Goal: Communication & Community: Answer question/provide support

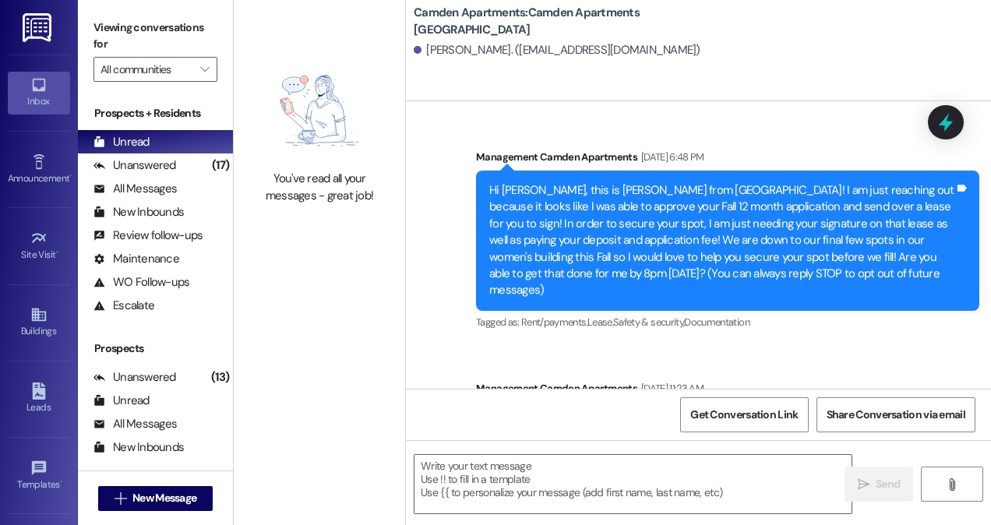
scroll to position [689, 0]
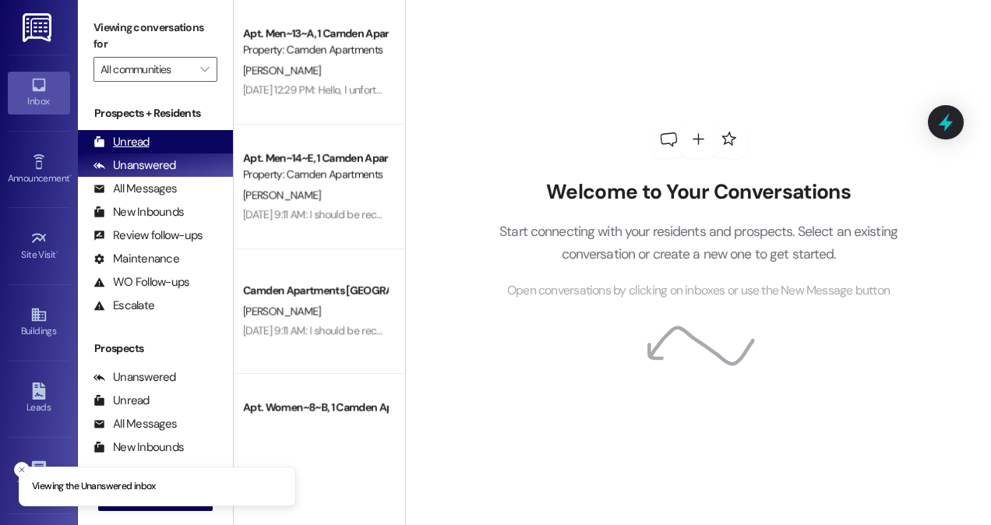
click at [162, 136] on div "Unread (0)" at bounding box center [155, 141] width 155 height 23
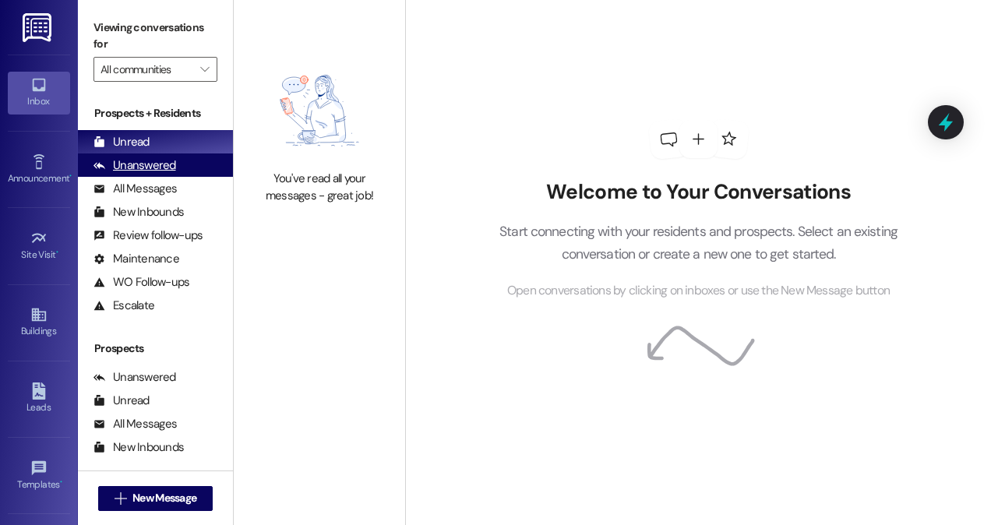
click at [139, 157] on div "Unanswered" at bounding box center [134, 165] width 83 height 16
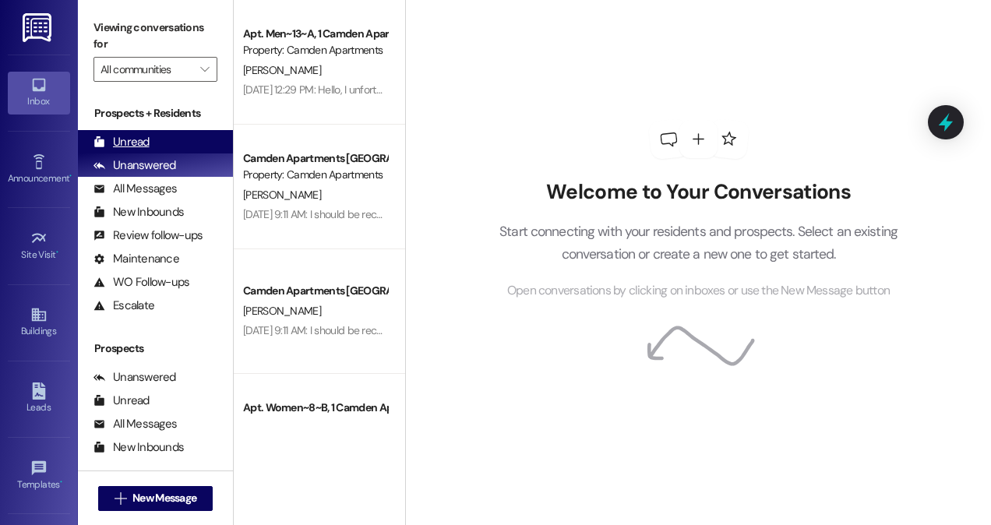
click at [136, 134] on div "Unread" at bounding box center [121, 142] width 56 height 16
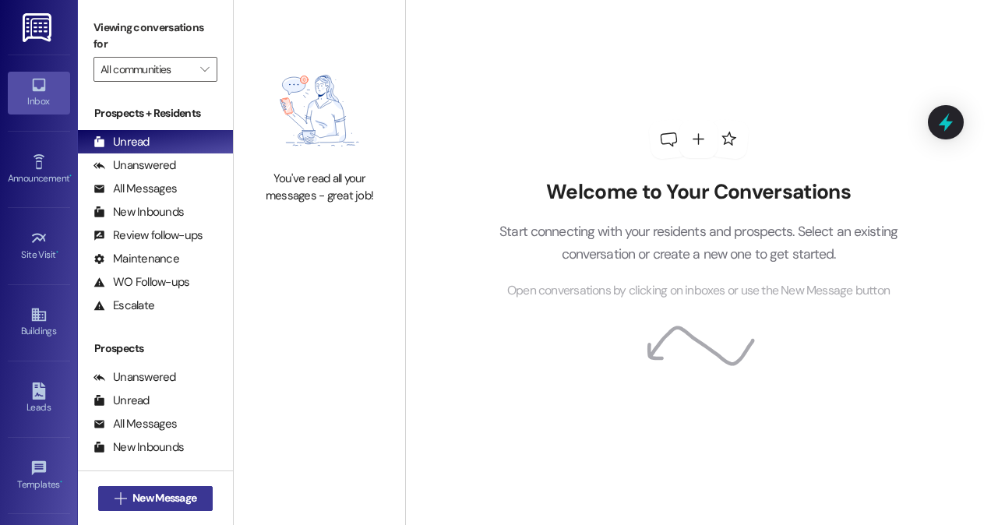
click at [161, 499] on span "New Message" at bounding box center [164, 498] width 64 height 16
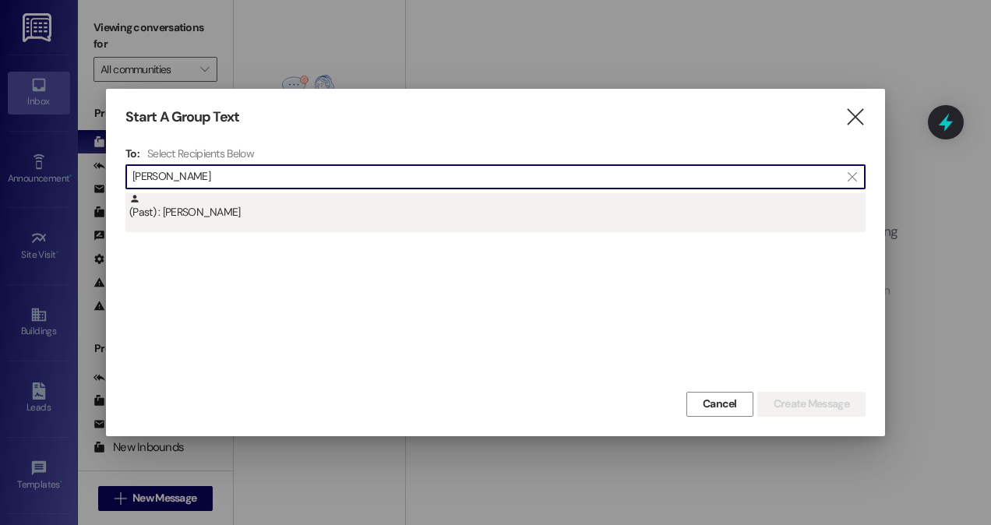
type input "[PERSON_NAME]"
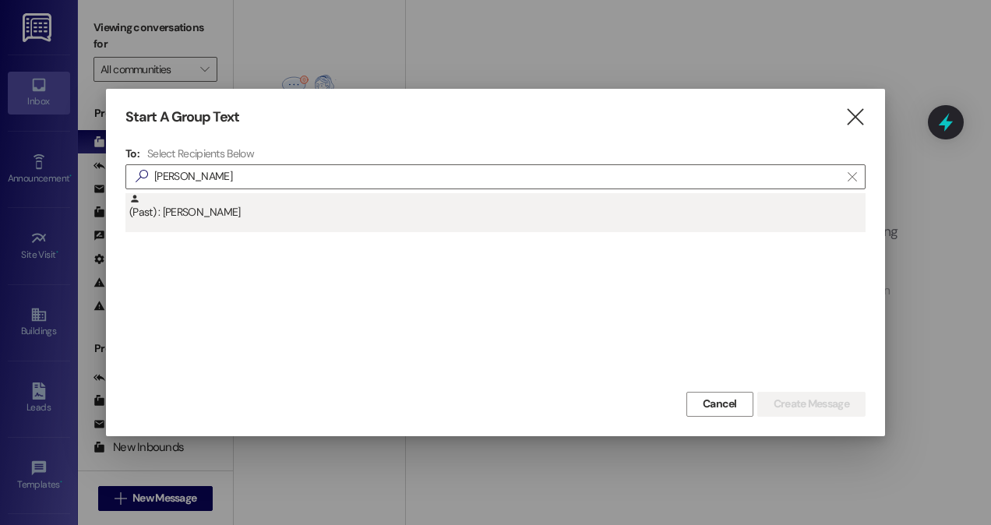
click at [307, 210] on div "(Past) : [PERSON_NAME]" at bounding box center [497, 206] width 736 height 27
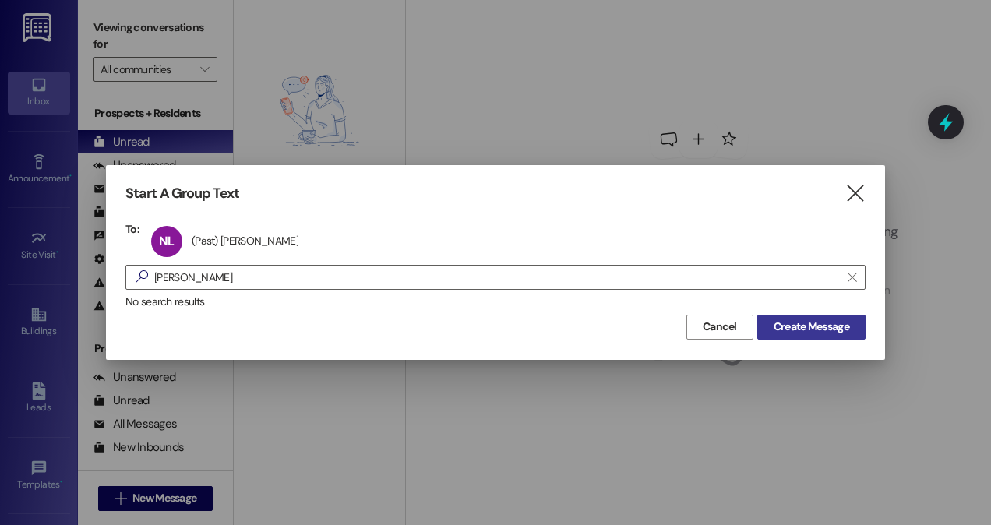
click at [812, 333] on span "Create Message" at bounding box center [811, 327] width 76 height 16
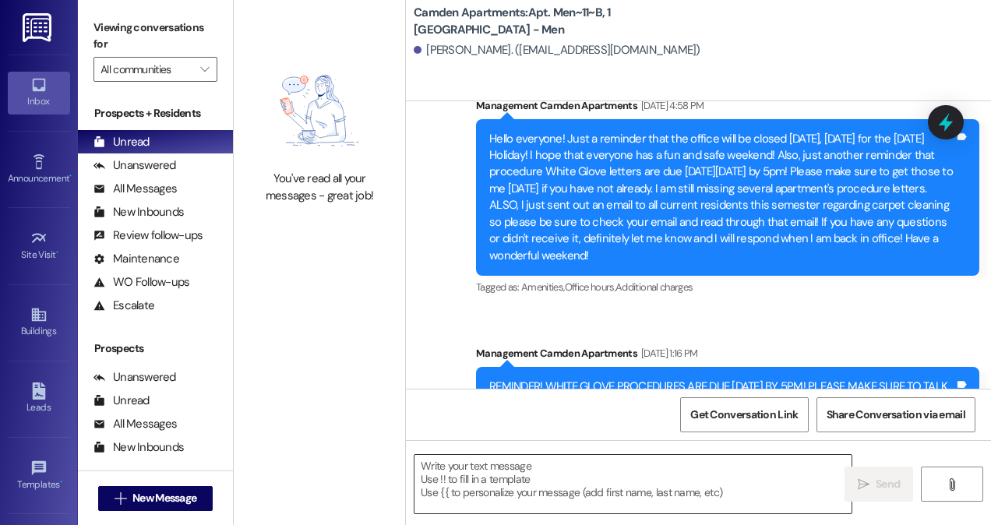
scroll to position [5191, 0]
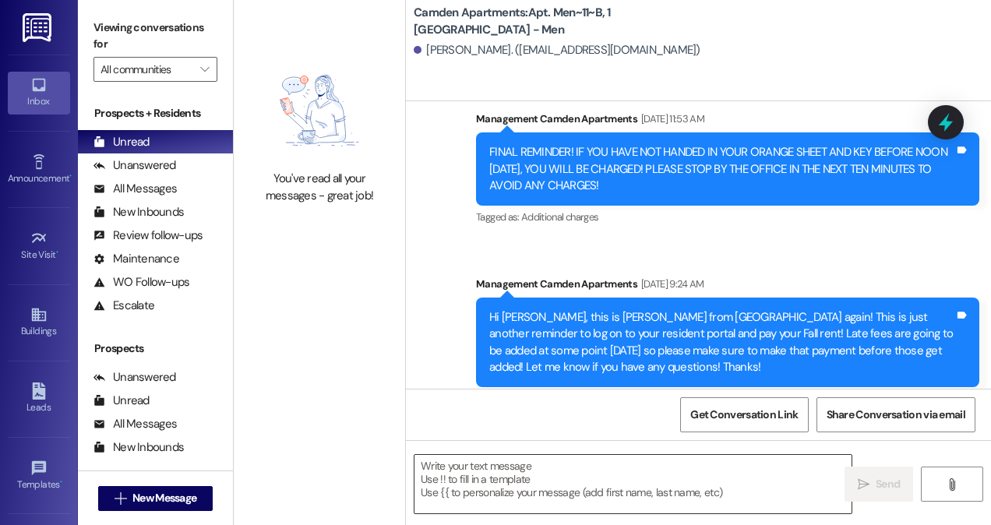
click at [492, 490] on textarea at bounding box center [632, 484] width 437 height 58
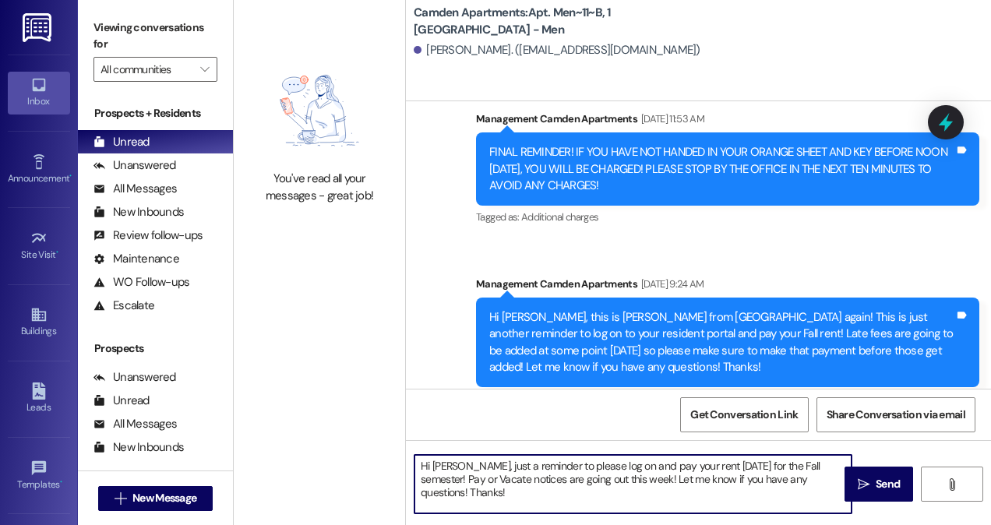
click at [464, 467] on textarea "Hi [PERSON_NAME], just a reminder to please log on and pay your rent [DATE] for…" at bounding box center [632, 484] width 437 height 58
click at [516, 469] on textarea "Hi [PERSON_NAME], this is just a reminder to please log on and pay your rent [D…" at bounding box center [632, 484] width 437 height 58
type textarea "Hi [PERSON_NAME], this is just a friendly reminder to please log on and pay you…"
click at [550, 497] on textarea "Hi [PERSON_NAME], this is just a friendly reminder to please log on and pay you…" at bounding box center [632, 484] width 437 height 58
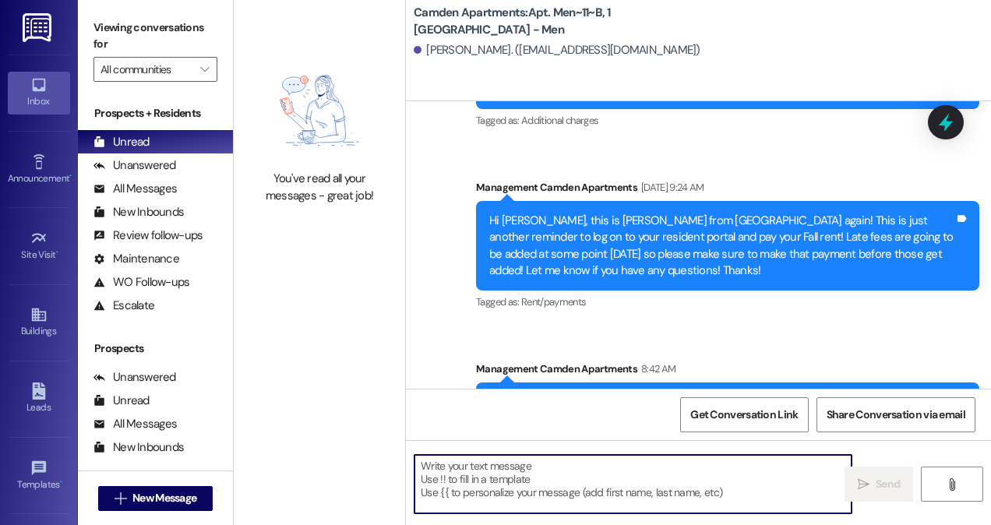
scroll to position [5333, 0]
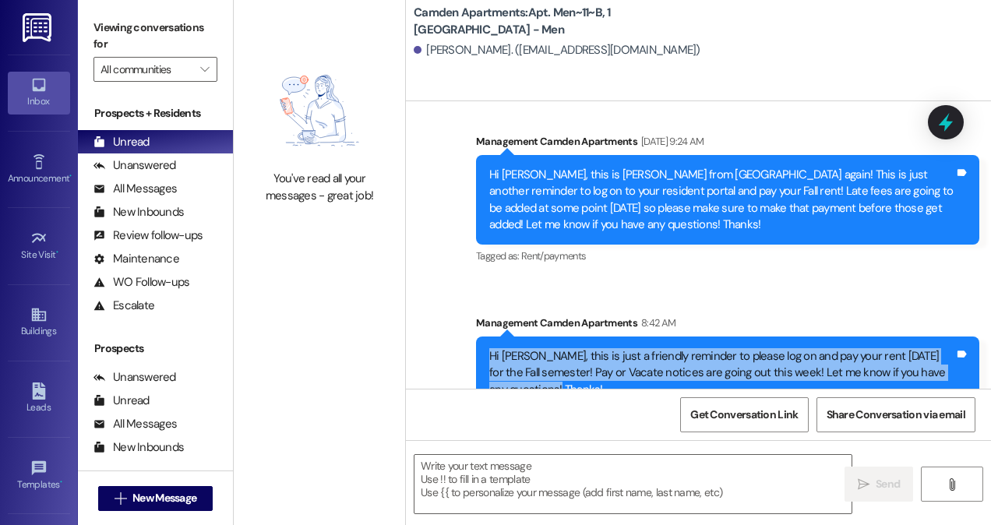
drag, startPoint x: 583, startPoint y: 354, endPoint x: 474, endPoint y: 319, distance: 114.5
click at [474, 319] on div "Sent via SMS Management Camden Apartments 8:42 AM Hi [PERSON_NAME], this is jus…" at bounding box center [727, 362] width 526 height 118
copy div "Hi [PERSON_NAME], this is just a friendly reminder to please log on and pay you…"
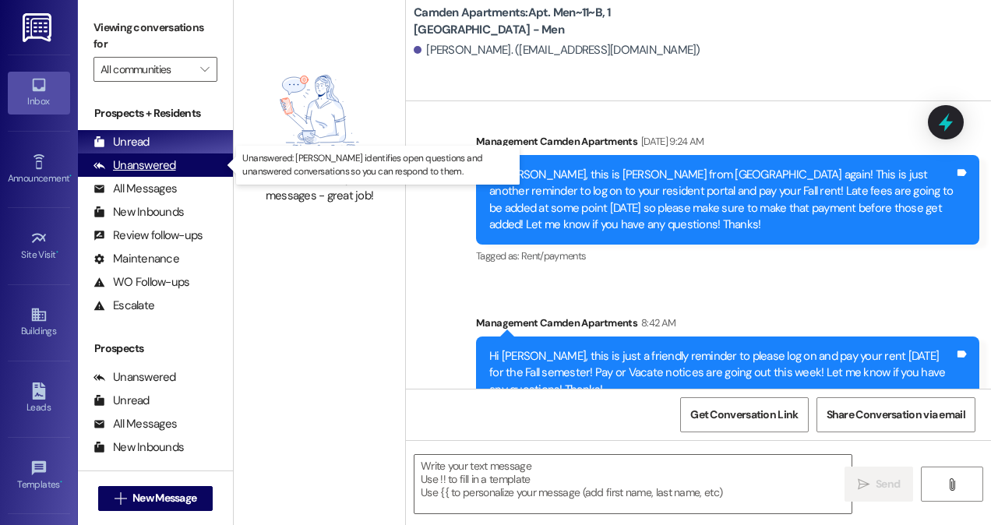
click at [169, 161] on div "Unanswered" at bounding box center [134, 165] width 83 height 16
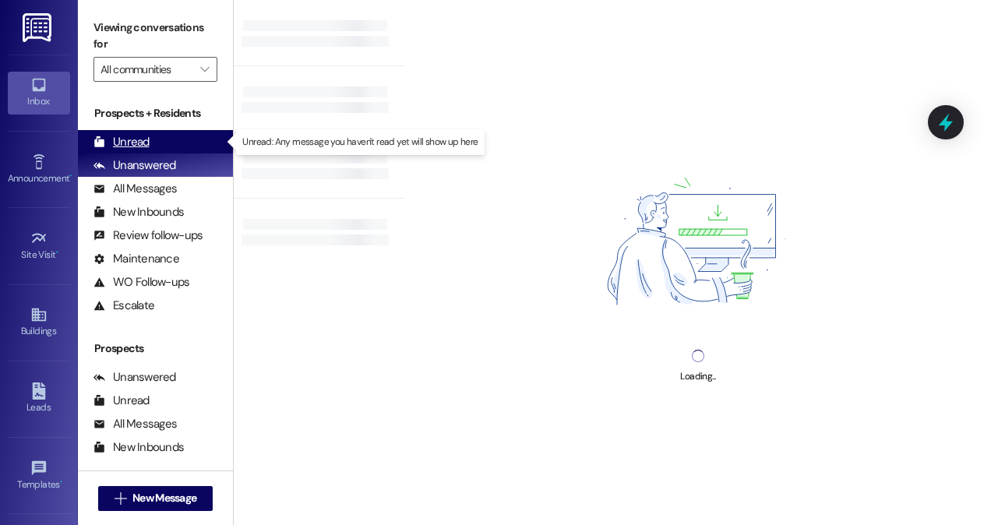
click at [176, 137] on div "Unread Unable to load unread count. Refresh and try again." at bounding box center [155, 141] width 155 height 23
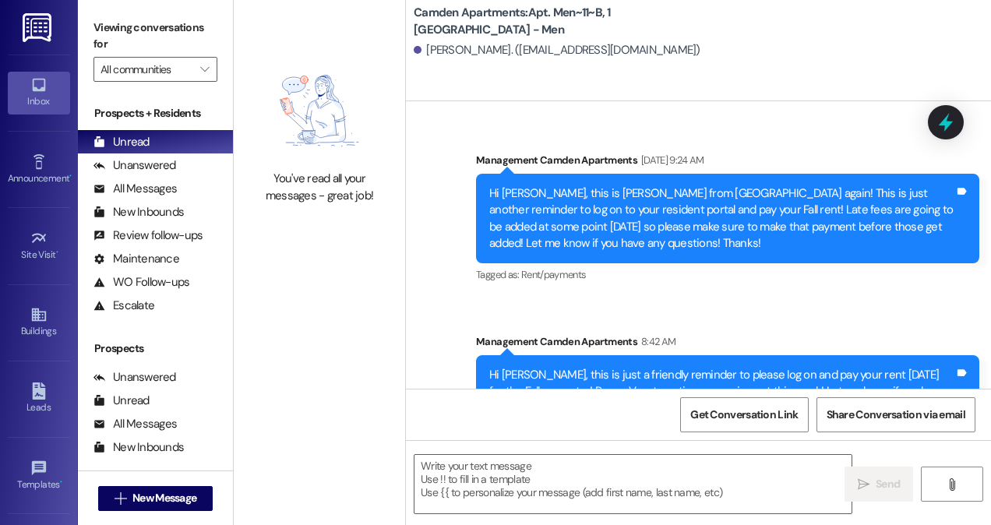
scroll to position [5356, 0]
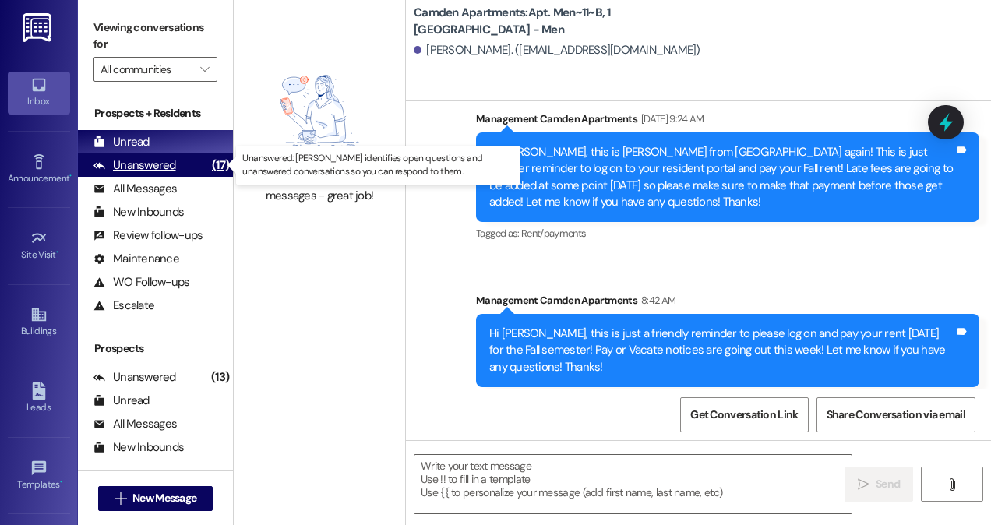
click at [142, 169] on div "Unanswered" at bounding box center [134, 165] width 83 height 16
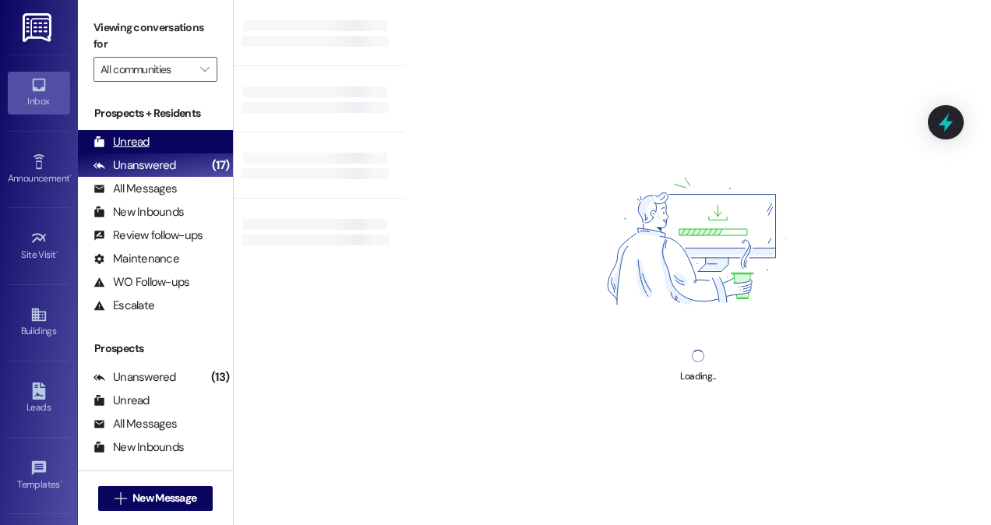
click at [143, 143] on div "Unread" at bounding box center [121, 142] width 56 height 16
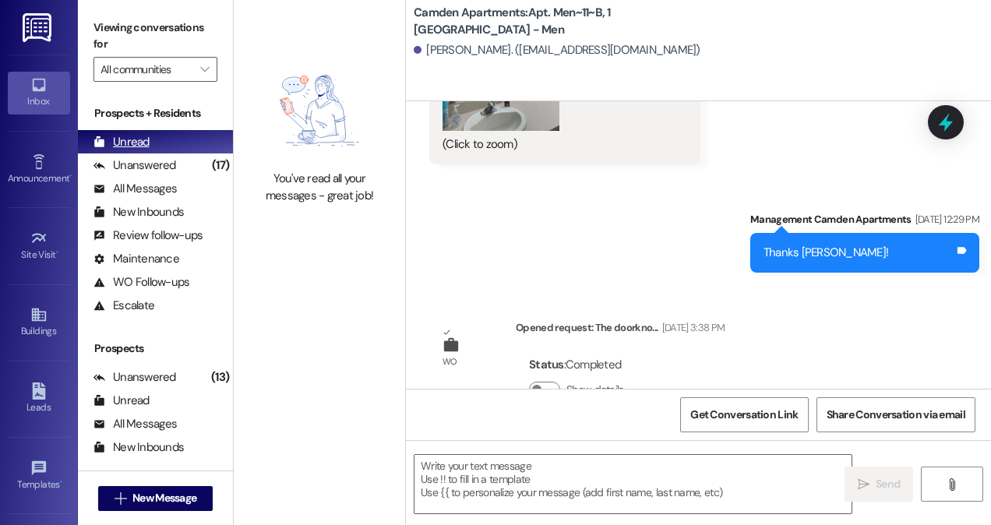
scroll to position [4291, 0]
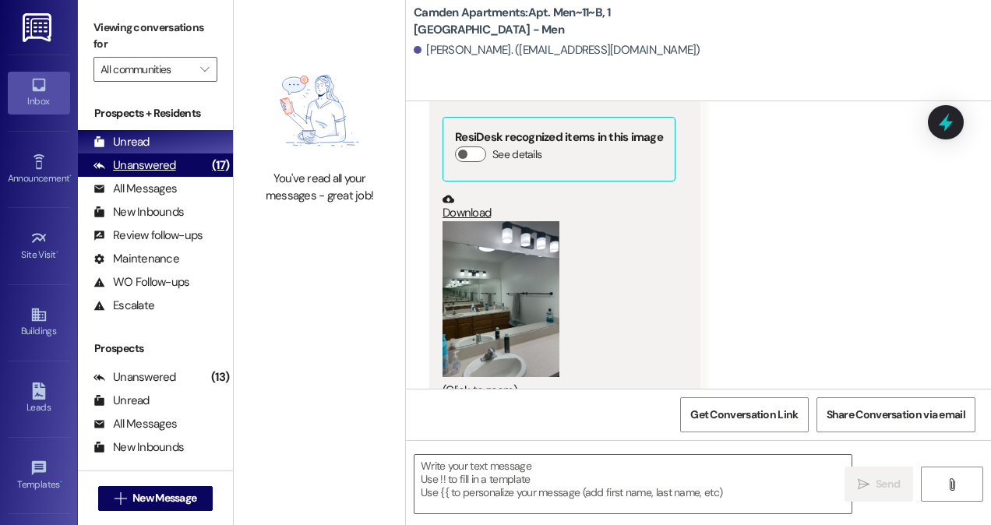
click at [145, 164] on div "Unanswered" at bounding box center [134, 165] width 83 height 16
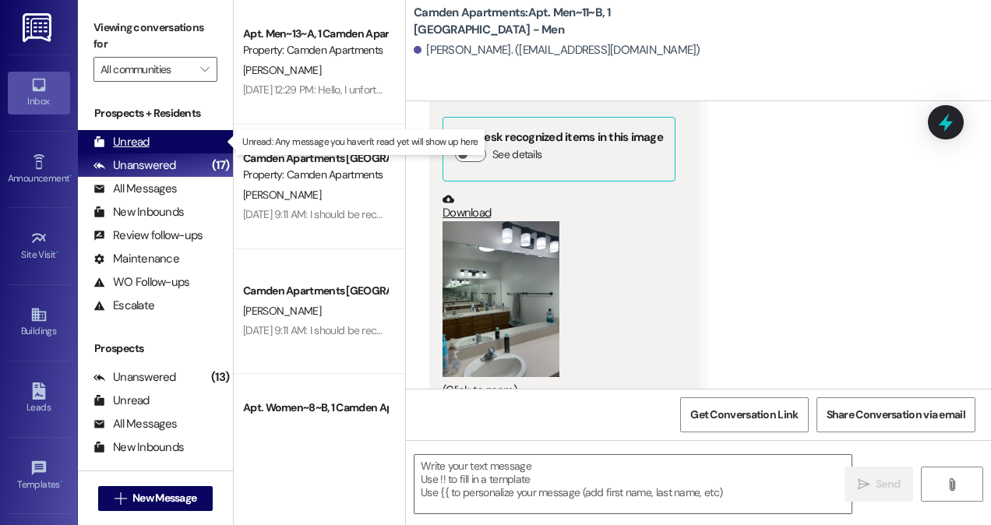
click at [146, 147] on div "Unread" at bounding box center [121, 142] width 56 height 16
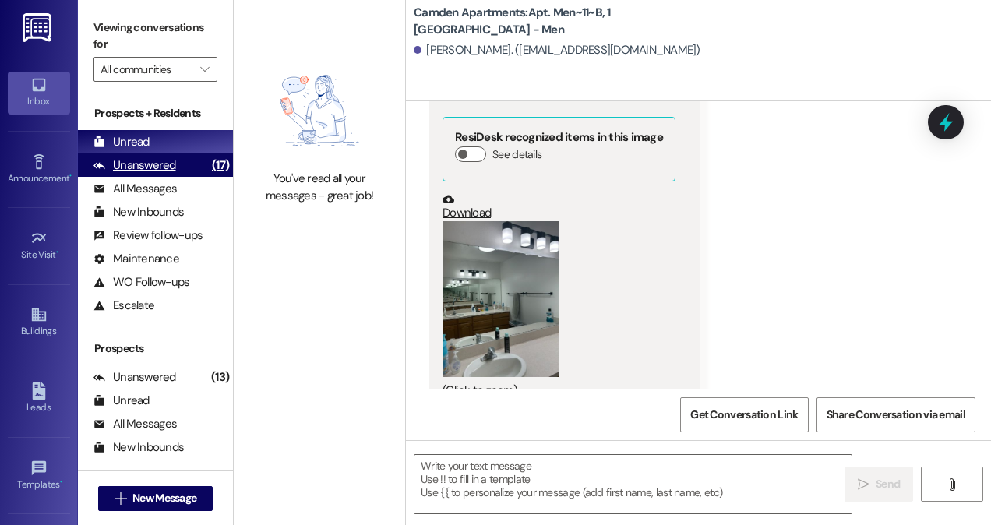
click at [162, 163] on div "Unanswered" at bounding box center [134, 165] width 83 height 16
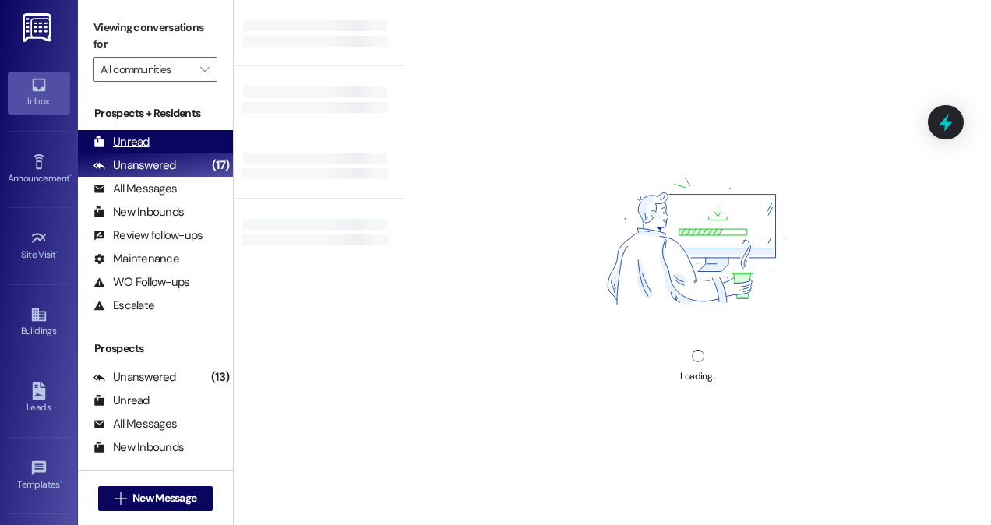
click at [167, 146] on div "Unread (0)" at bounding box center [155, 141] width 155 height 23
